Goal: Transaction & Acquisition: Book appointment/travel/reservation

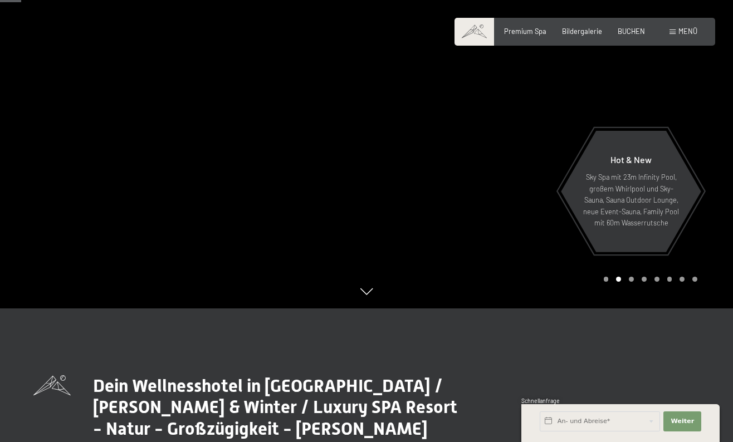
scroll to position [143, 0]
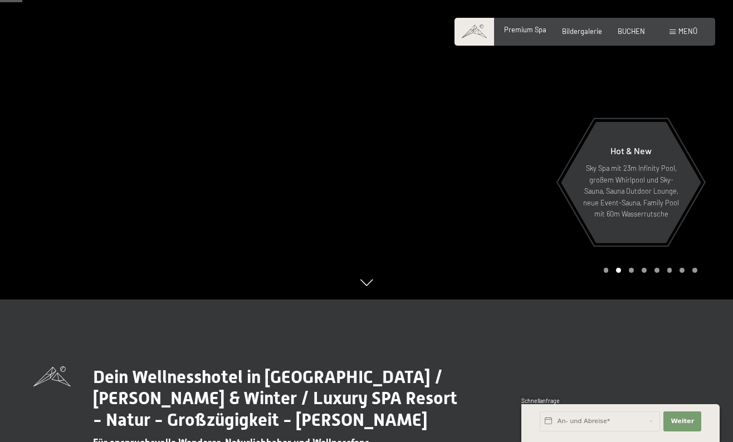
click at [515, 35] on div "Premium Spa Bildergalerie BUCHEN" at bounding box center [567, 32] width 188 height 10
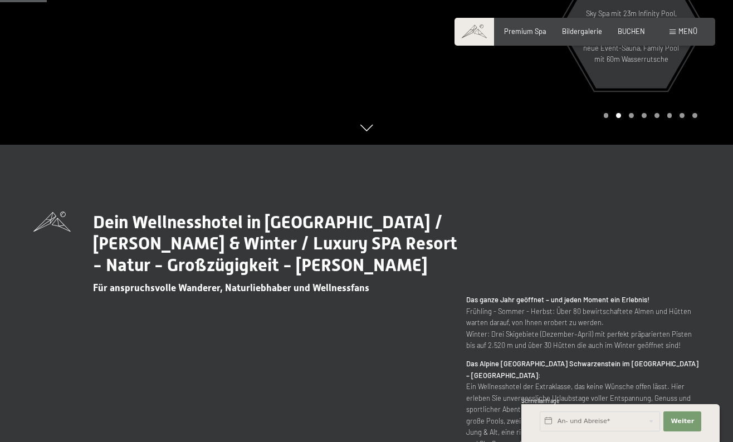
scroll to position [301, 0]
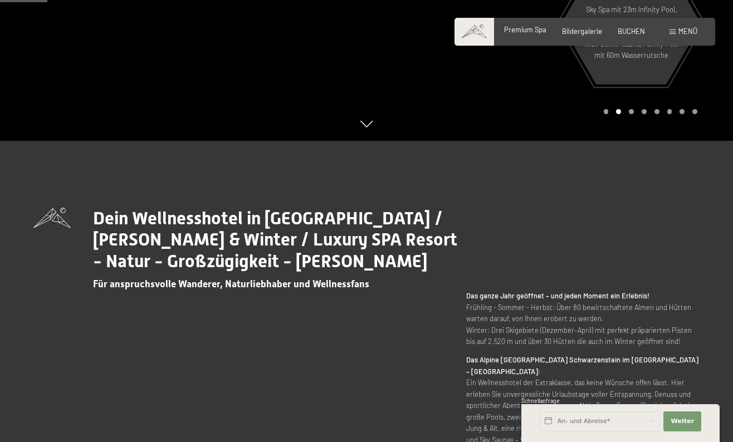
click at [515, 30] on span "Premium Spa" at bounding box center [525, 29] width 42 height 9
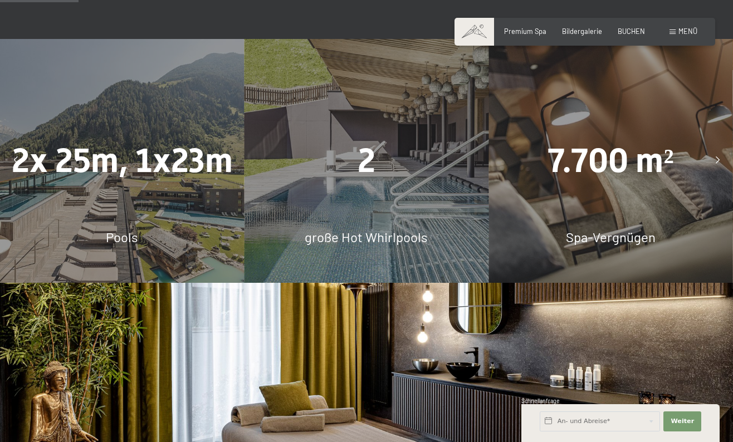
scroll to position [692, 0]
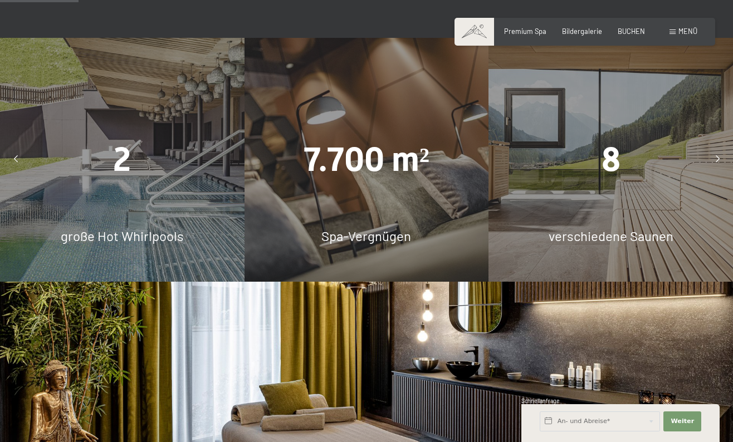
click at [12, 149] on div at bounding box center [15, 160] width 22 height 22
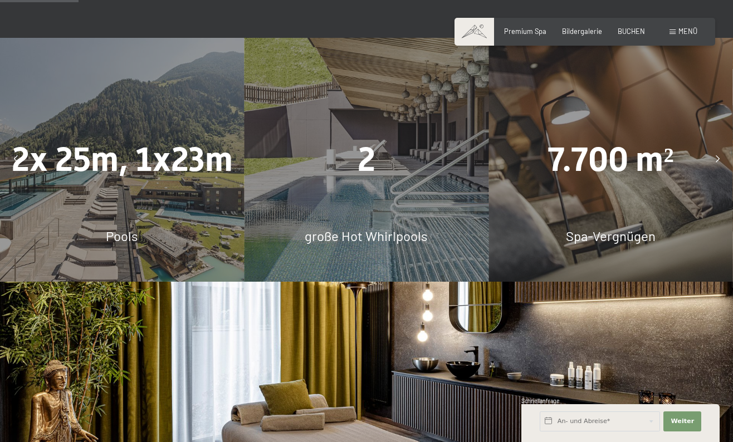
click at [717, 156] on icon at bounding box center [718, 159] width 4 height 7
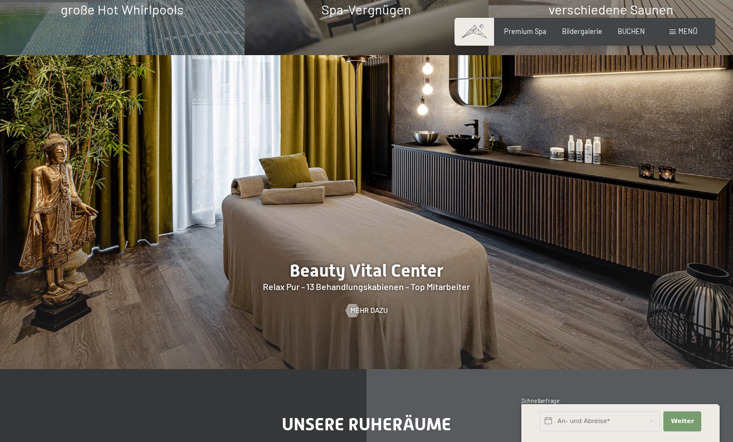
scroll to position [922, 0]
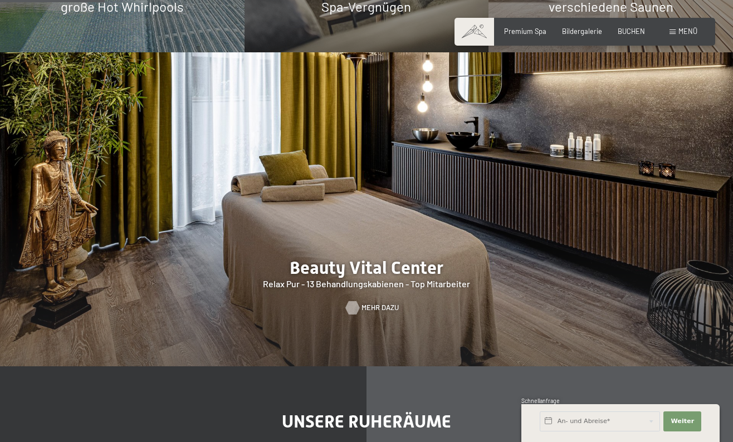
click at [367, 303] on span "Mehr dazu" at bounding box center [380, 308] width 37 height 10
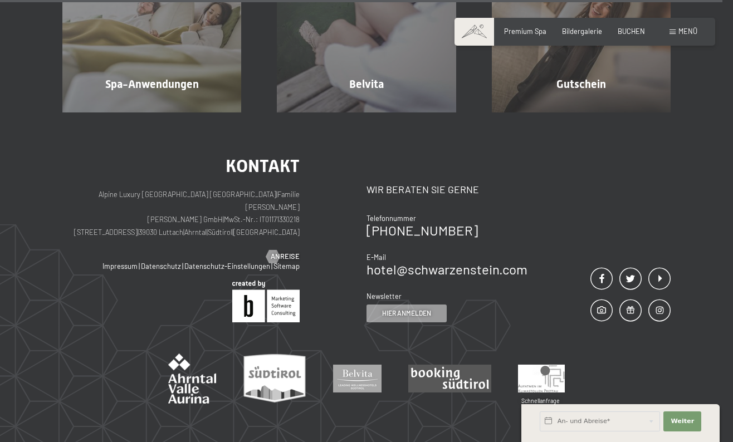
scroll to position [5548, 0]
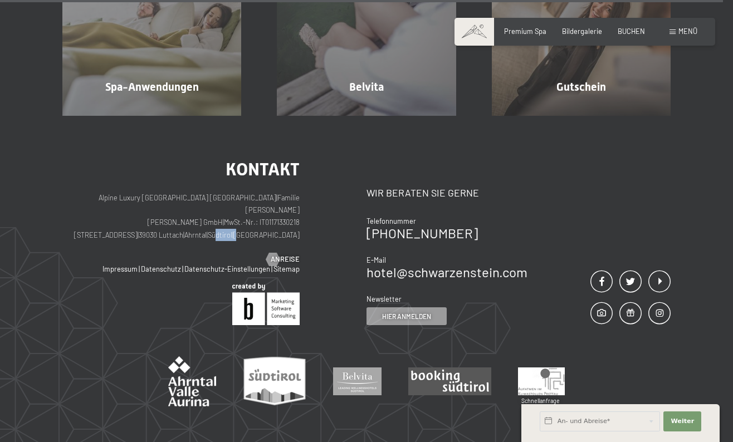
drag, startPoint x: 256, startPoint y: 196, endPoint x: 281, endPoint y: 197, distance: 25.7
click at [281, 197] on p "Alpine Luxury SPA Resort SCHWARZENSTEIN | Familie Zimmerhofer Otmar Zimmerhofer…" at bounding box center [180, 217] width 237 height 50
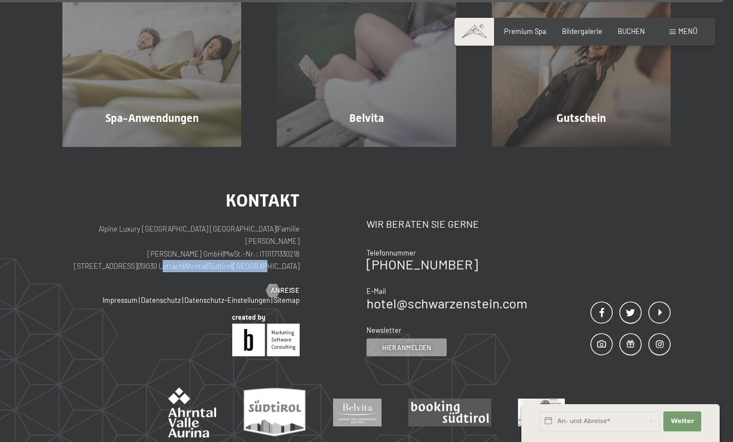
drag, startPoint x: 198, startPoint y: 197, endPoint x: 223, endPoint y: 200, distance: 24.7
click at [223, 223] on p "Alpine Luxury SPA Resort SCHWARZENSTEIN | Familie Zimmerhofer Otmar Zimmerhofer…" at bounding box center [180, 248] width 237 height 50
click at [175, 206] on div "Kontakt Alpine Luxury SPA Resort SCHWARZENSTEIN | Familie Zimmerhofer Otmar Zim…" at bounding box center [180, 244] width 237 height 104
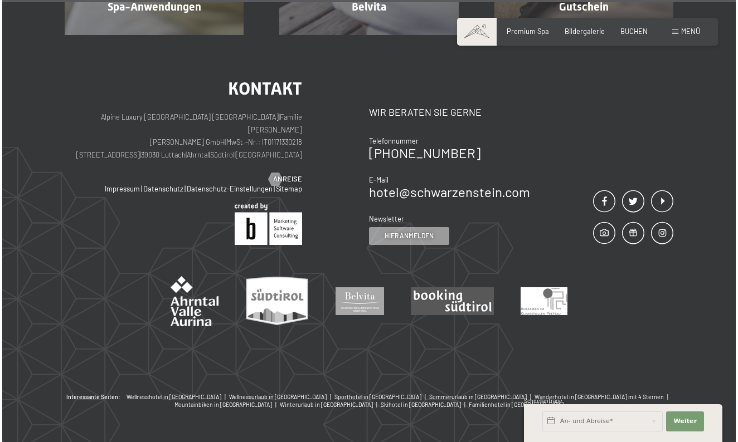
scroll to position [5623, 0]
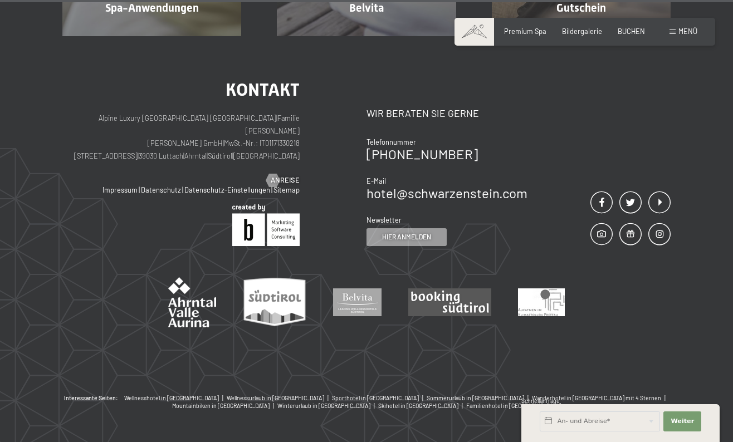
click at [676, 27] on div "Buchen Anfragen Premium Spa Bildergalerie BUCHEN Menü DE IT EN Gutschein Bilder…" at bounding box center [585, 32] width 225 height 10
click at [669, 37] on div "Buchen Anfragen Premium Spa Bildergalerie BUCHEN Menü DE IT EN Gutschein Bilder…" at bounding box center [585, 32] width 225 height 10
click at [690, 28] on span "Menü" at bounding box center [688, 31] width 19 height 9
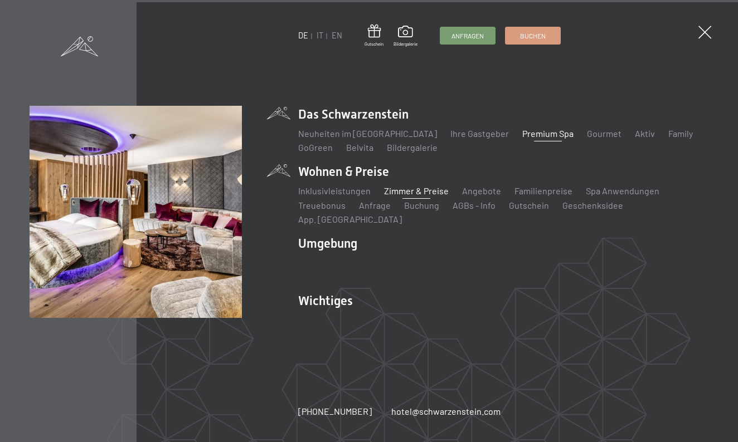
click at [404, 196] on link "Zimmer & Preise" at bounding box center [416, 191] width 65 height 11
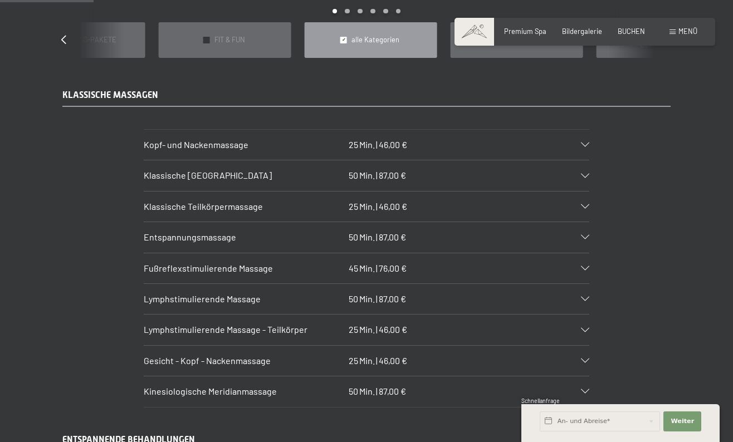
scroll to position [916, 0]
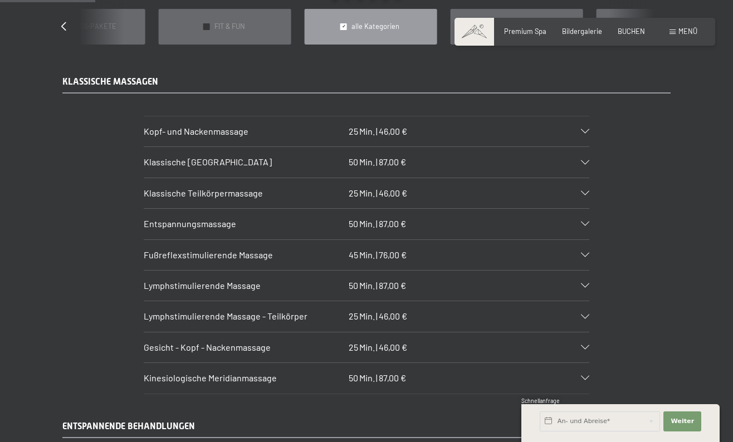
click at [590, 129] on icon at bounding box center [585, 131] width 8 height 4
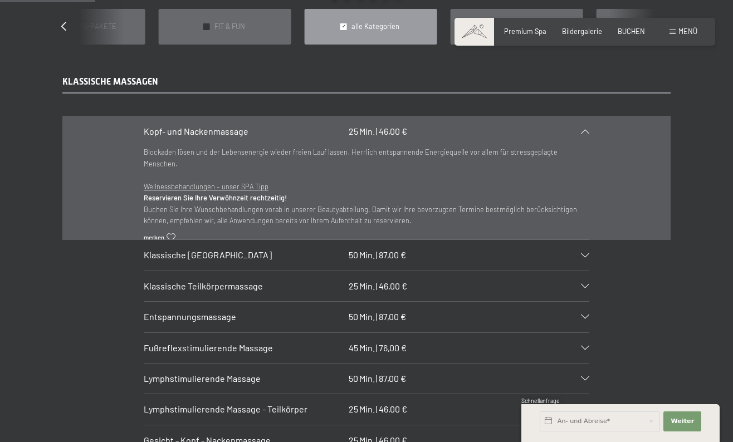
click at [590, 129] on icon at bounding box center [585, 131] width 8 height 4
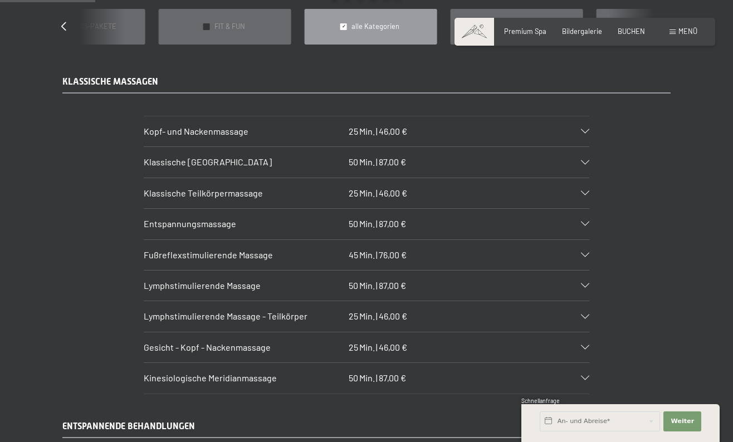
click at [590, 147] on section "Klassische Ganzkörpermassage 50 Min. | 87,00 € Der gesamte Körper wird durch di…" at bounding box center [367, 162] width 446 height 31
click at [589, 161] on icon at bounding box center [585, 163] width 8 height 4
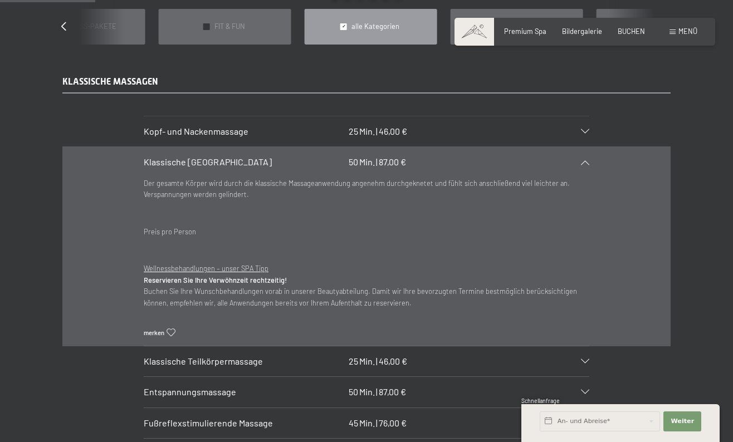
click at [589, 161] on icon at bounding box center [585, 163] width 8 height 4
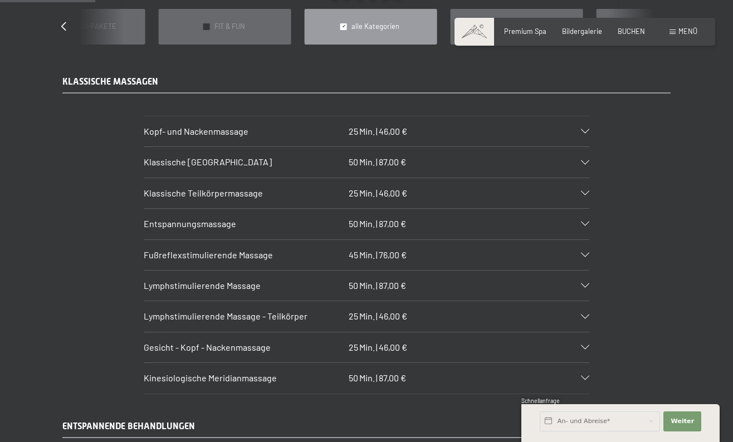
click at [586, 191] on icon at bounding box center [585, 193] width 8 height 4
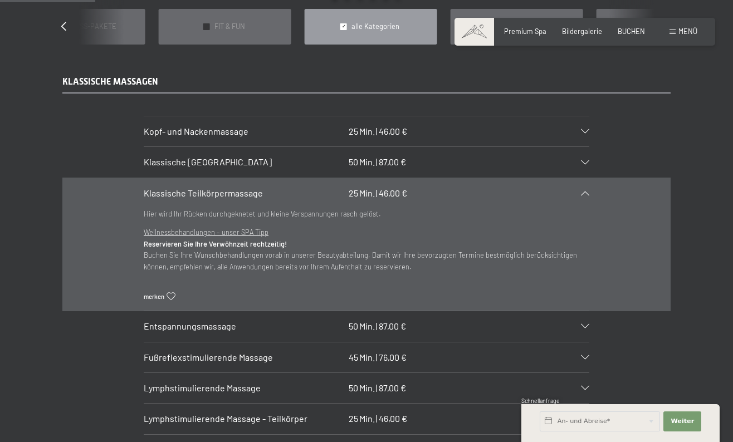
click at [586, 191] on icon at bounding box center [585, 193] width 8 height 4
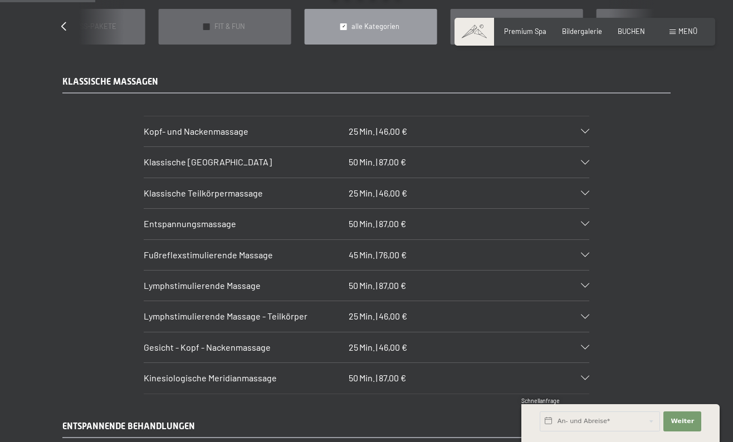
click at [581, 209] on div "Entspannungsmassage 50 Min. | 87,00 €" at bounding box center [367, 224] width 446 height 30
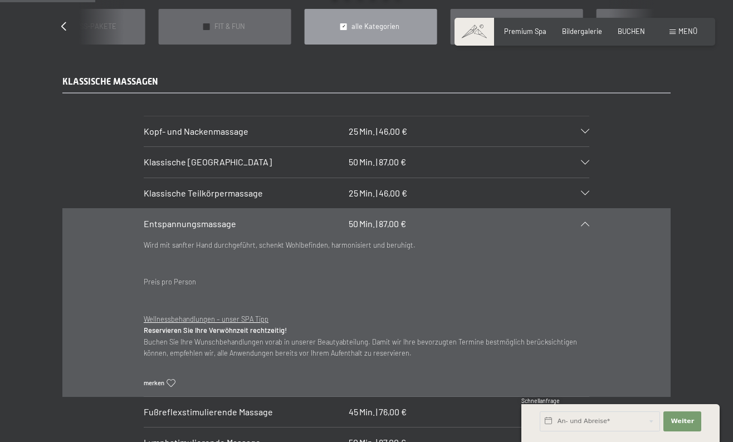
click at [581, 209] on div "Entspannungsmassage 50 Min. | 87,00 €" at bounding box center [367, 224] width 446 height 30
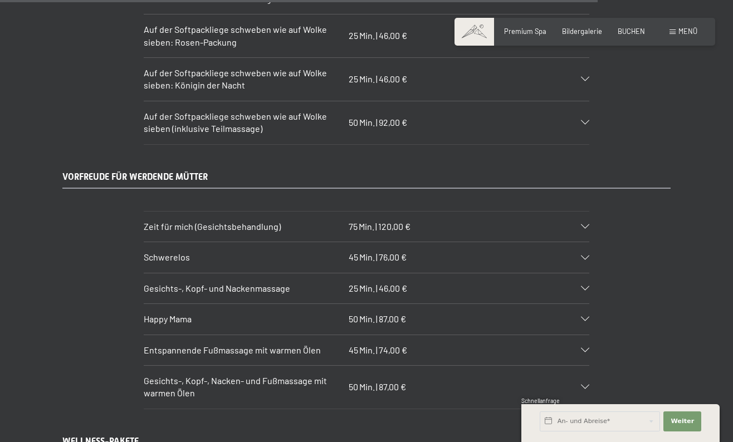
scroll to position [5769, 0]
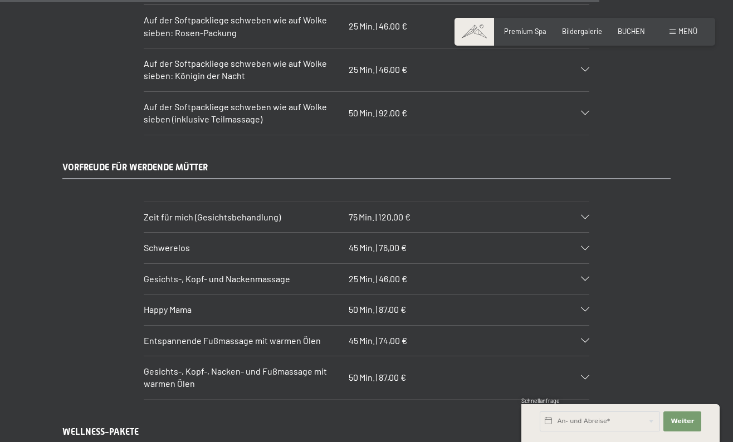
click at [583, 246] on icon at bounding box center [585, 248] width 8 height 4
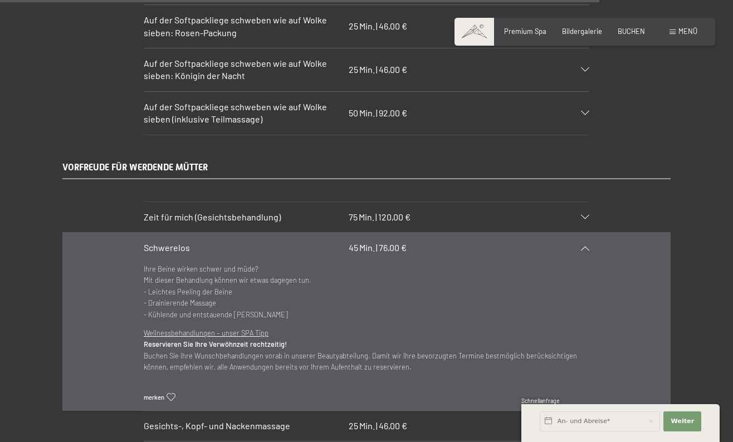
click at [588, 246] on icon at bounding box center [585, 248] width 8 height 4
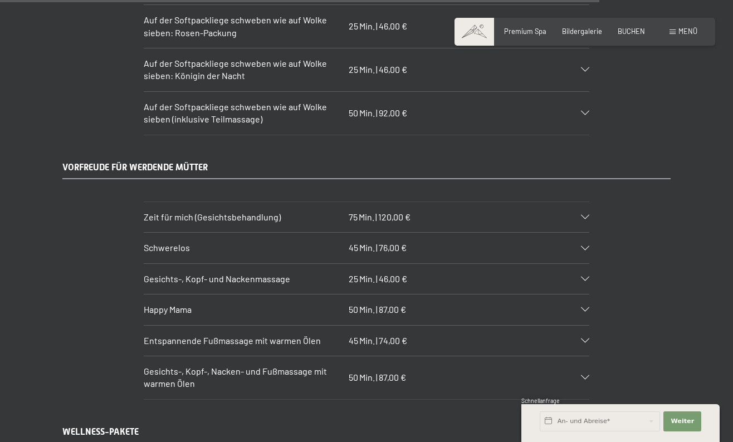
click at [223, 304] on h3 "Happy Mama" at bounding box center [244, 310] width 201 height 12
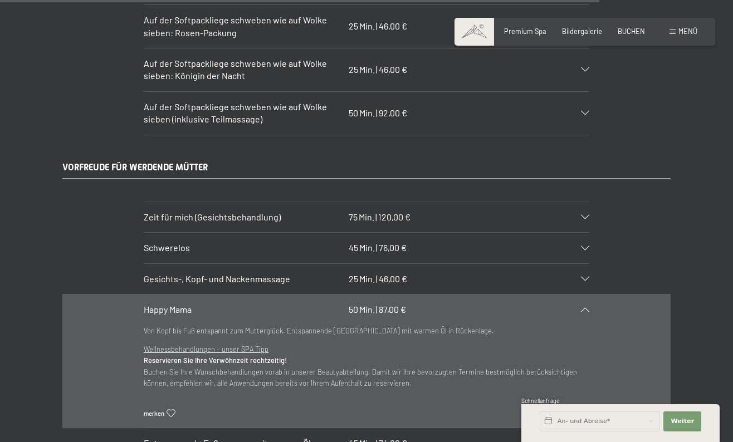
click at [587, 295] on div "Happy Mama 50 Min. | 87,00 €" at bounding box center [367, 310] width 446 height 30
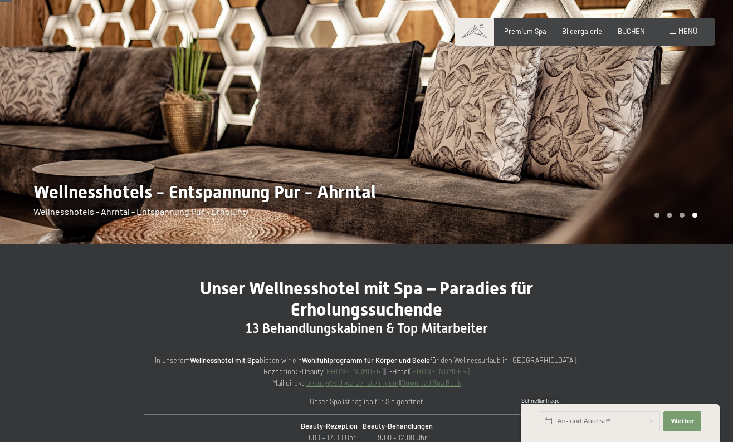
scroll to position [119, 0]
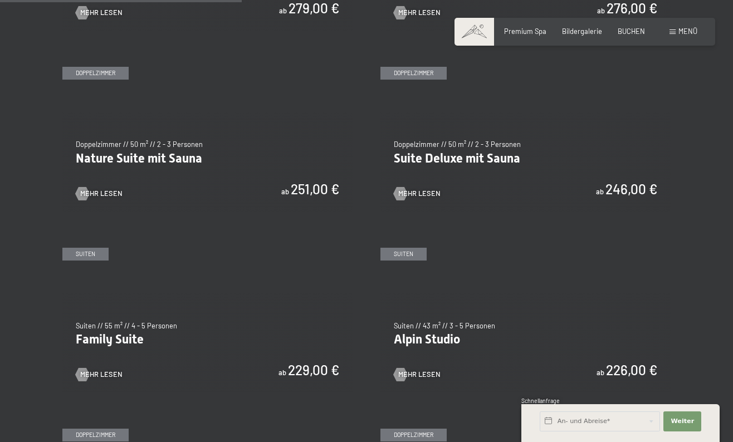
scroll to position [909, 0]
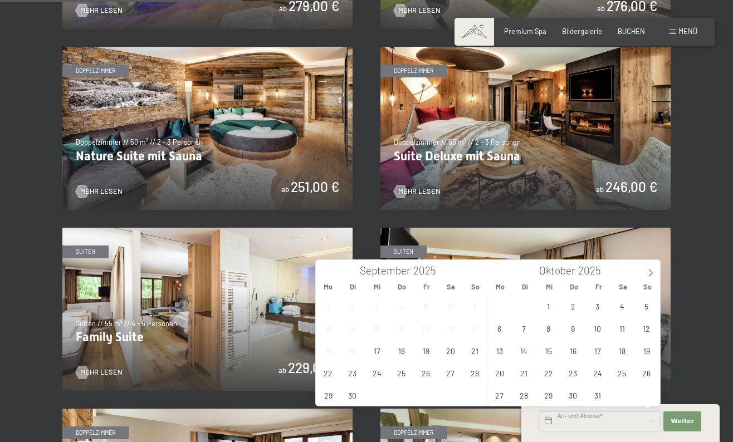
click at [580, 419] on input "text" at bounding box center [600, 422] width 120 height 20
click at [431, 355] on span "19" at bounding box center [426, 351] width 22 height 22
click at [466, 356] on span "21" at bounding box center [475, 351] width 22 height 22
type input "Fr. 19.09.2025 - So. 21.09.2025"
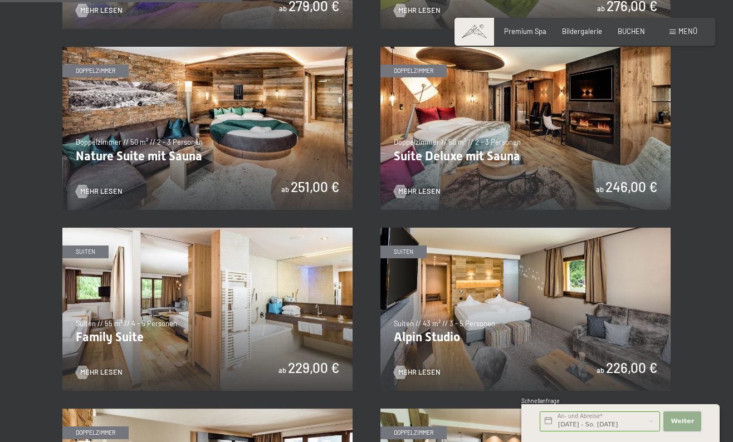
click at [687, 425] on span "Weiter" at bounding box center [682, 421] width 23 height 9
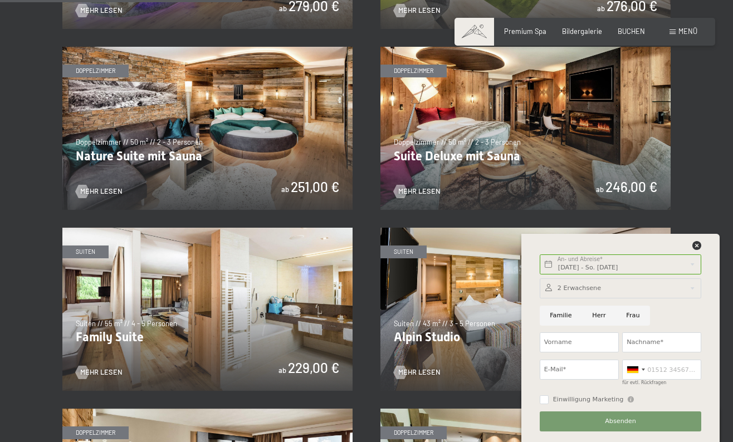
click at [590, 288] on div at bounding box center [621, 289] width 162 height 20
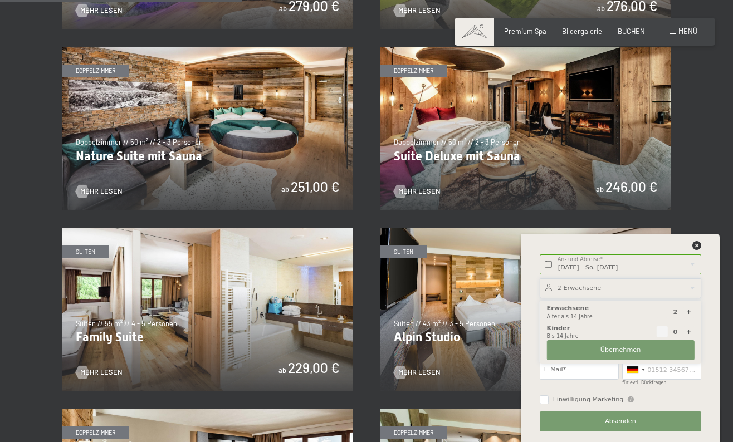
click at [591, 288] on div at bounding box center [621, 289] width 162 height 20
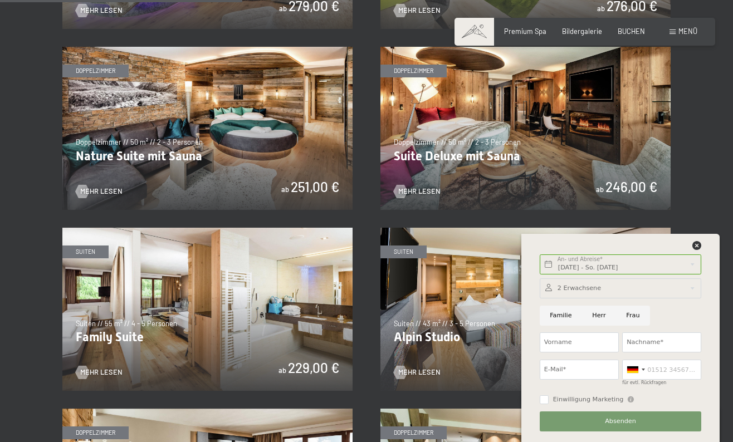
click at [640, 27] on div "Buchen Anfragen Premium Spa Bildergalerie BUCHEN Menü DE IT EN Gutschein Bilder…" at bounding box center [585, 32] width 225 height 10
click at [630, 37] on div "Buchen Anfragen Premium Spa Bildergalerie BUCHEN Menü DE IT EN Gutschein Bilder…" at bounding box center [585, 32] width 225 height 10
click at [631, 27] on div "Buchen Anfragen Premium Spa Bildergalerie BUCHEN Menü DE IT EN Gutschein Bilder…" at bounding box center [585, 32] width 225 height 10
click at [628, 30] on span "BUCHEN" at bounding box center [631, 29] width 27 height 9
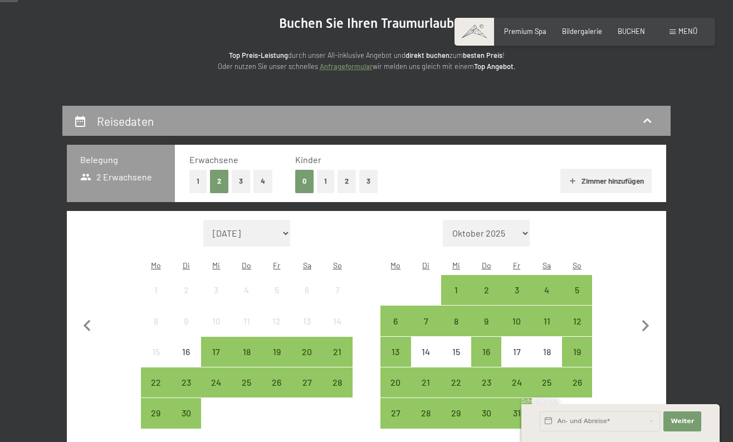
scroll to position [112, 0]
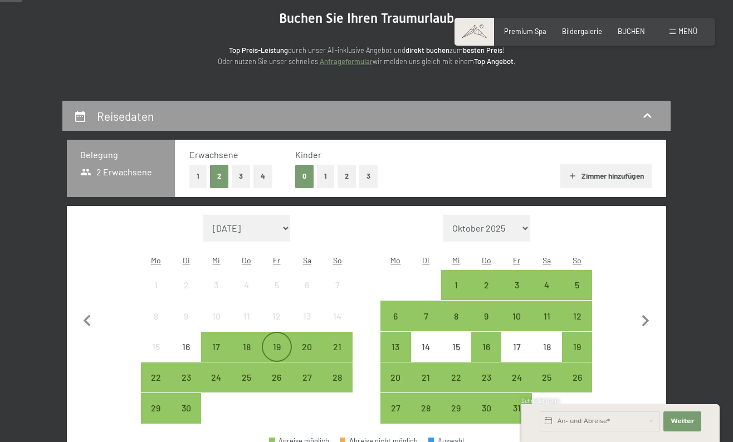
click at [291, 343] on div "19" at bounding box center [277, 357] width 28 height 28
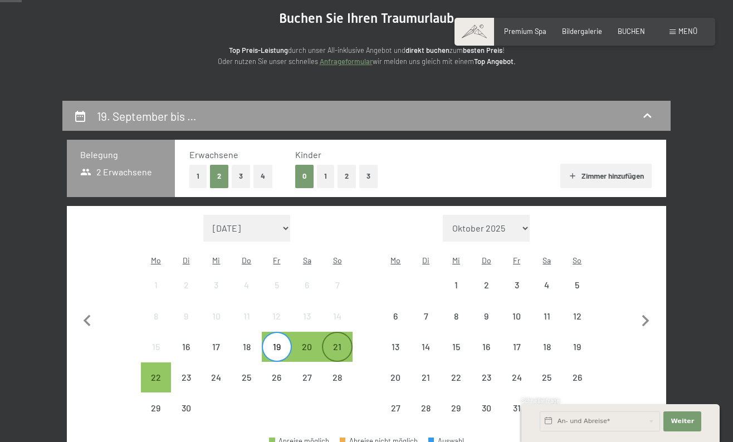
click at [334, 343] on div "21" at bounding box center [337, 357] width 28 height 28
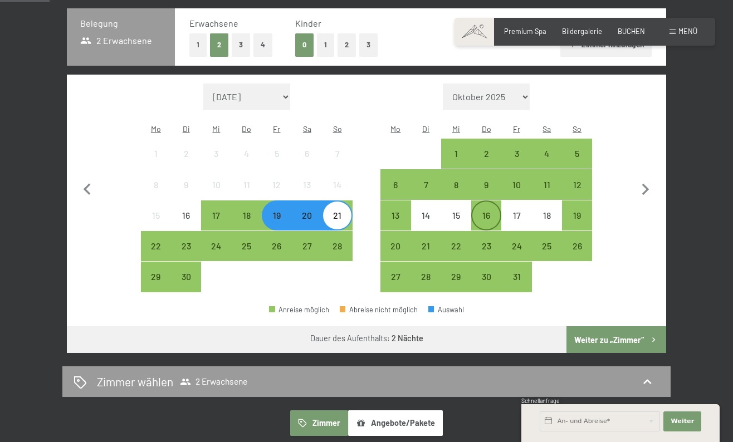
scroll to position [244, 0]
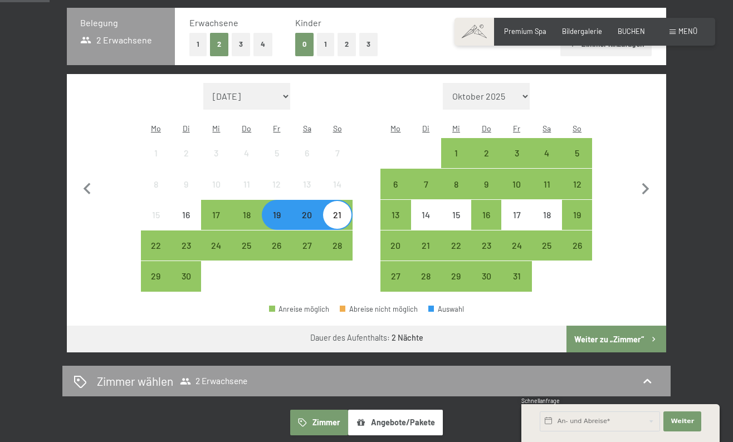
click at [595, 326] on button "Weiter zu „Zimmer“" at bounding box center [617, 339] width 100 height 27
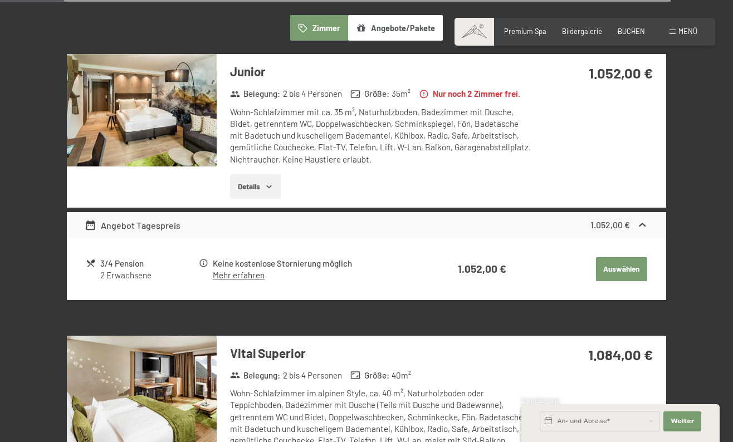
scroll to position [295, 0]
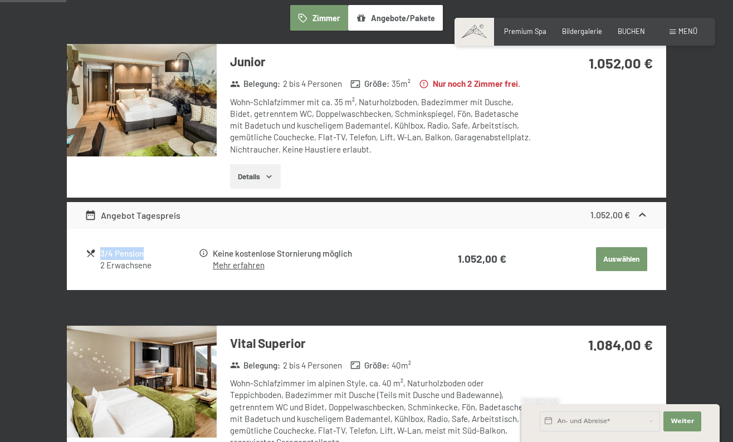
drag, startPoint x: 100, startPoint y: 265, endPoint x: 153, endPoint y: 265, distance: 52.9
click at [153, 260] on div "3/4 Pension" at bounding box center [149, 253] width 98 height 13
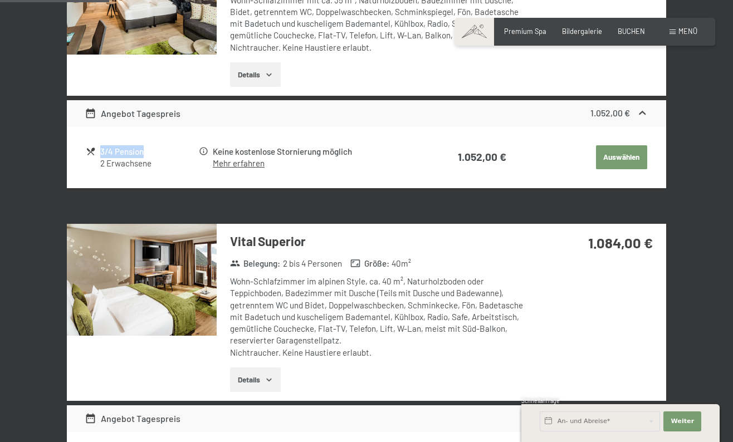
scroll to position [274, 0]
